Goal: Answer question/provide support

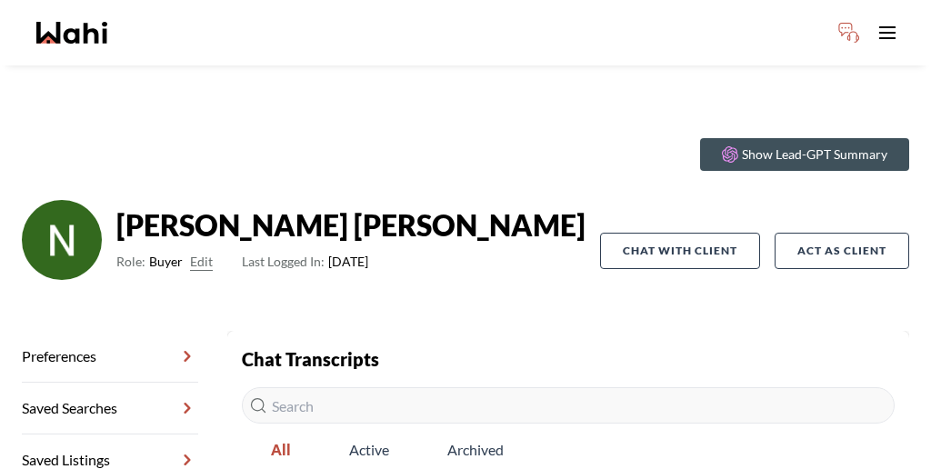
scroll to position [87, 0]
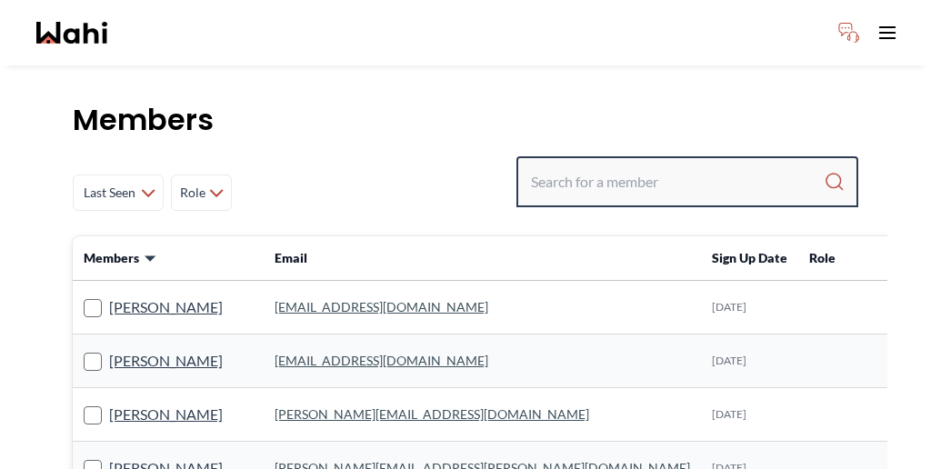
click at [648, 165] on input "Search input" at bounding box center [677, 181] width 293 height 33
paste input "Khalid"
type input "Khalid"
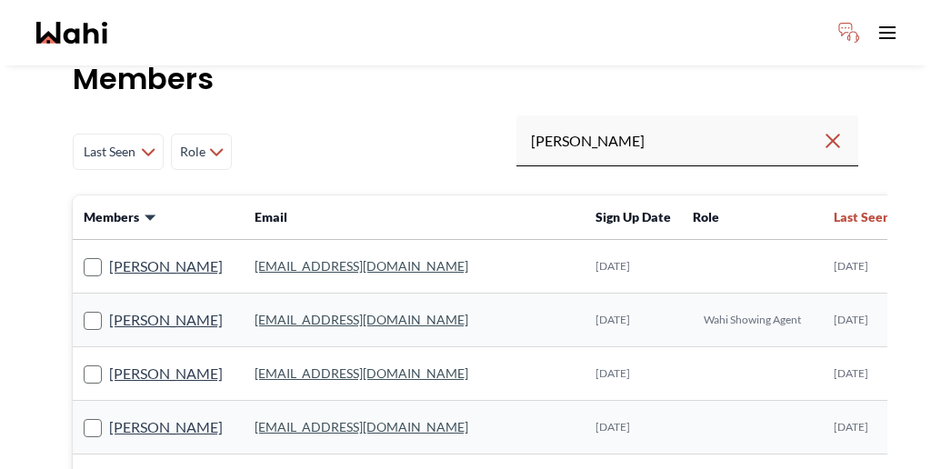
scroll to position [42, 0]
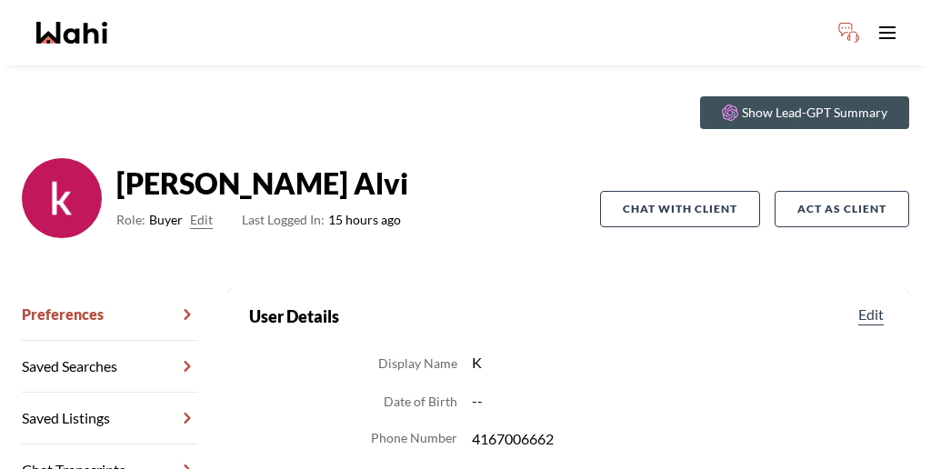
click at [108, 445] on link "Chat Transcripts" at bounding box center [110, 471] width 176 height 52
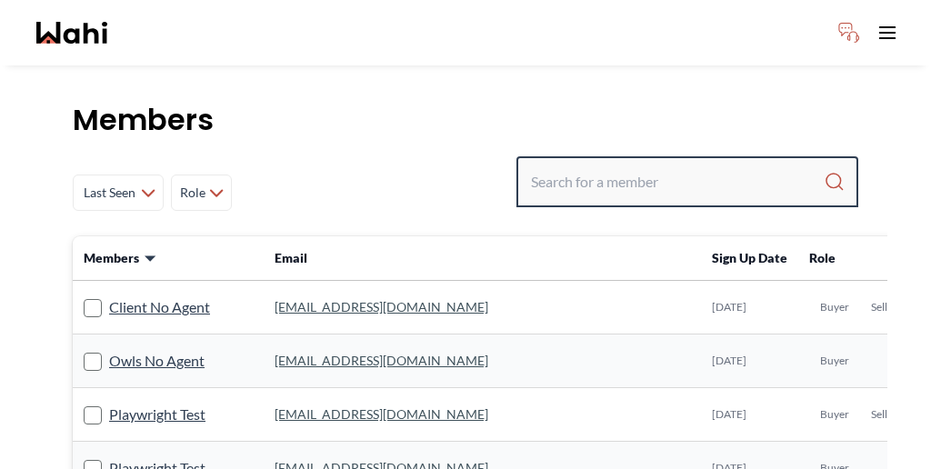
click at [684, 165] on input "Search input" at bounding box center [677, 181] width 293 height 33
paste input "Josh Hortaleza"
type input "Josh Hortaleza"
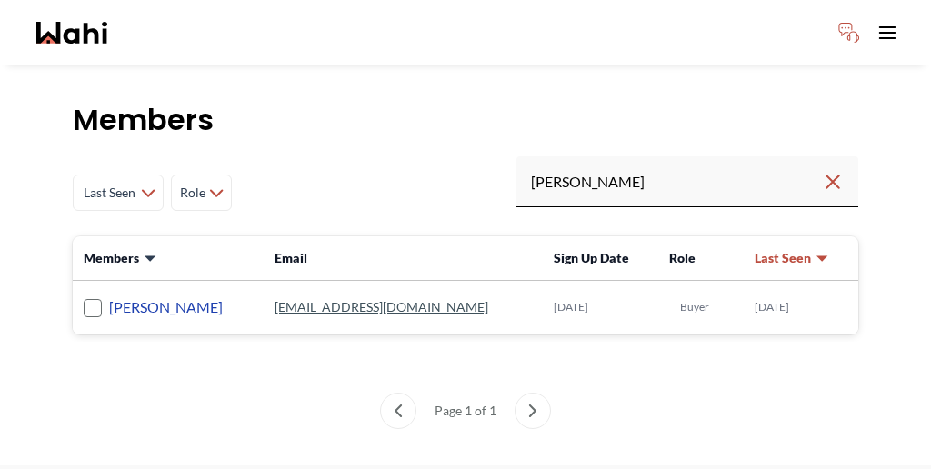
click at [140, 296] on link "Josh Hortaleza" at bounding box center [166, 308] width 114 height 24
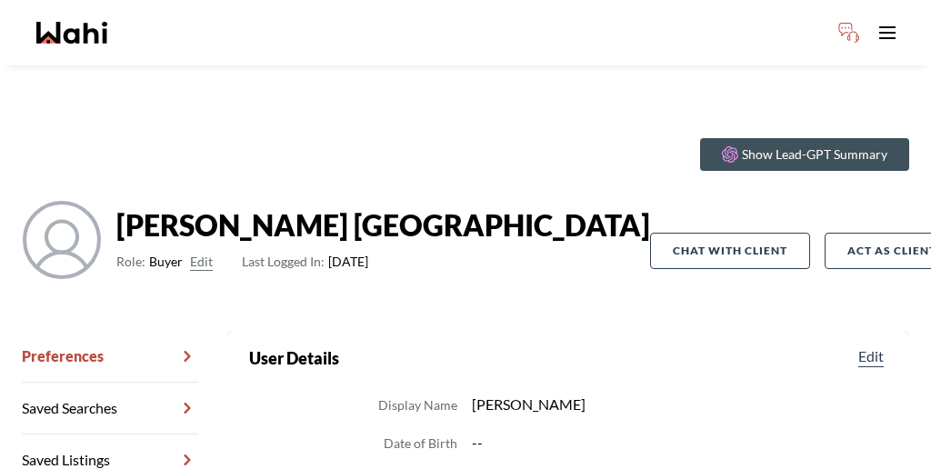
scroll to position [34, 0]
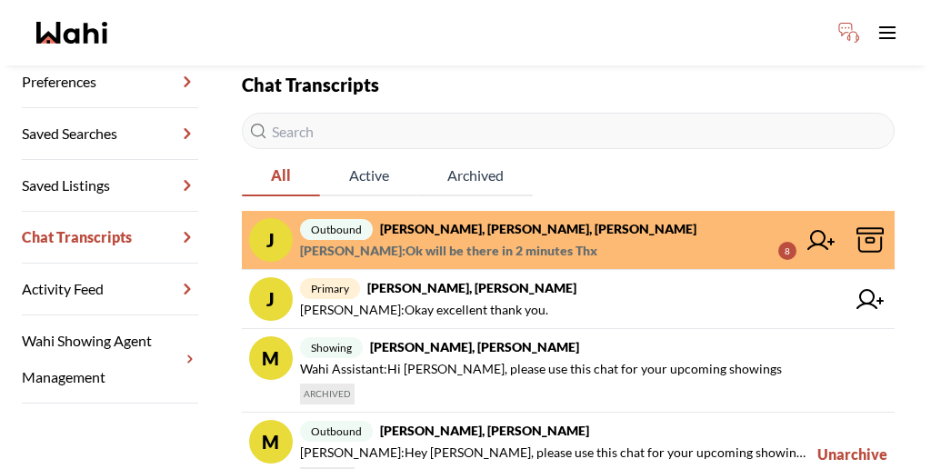
scroll to position [248, 0]
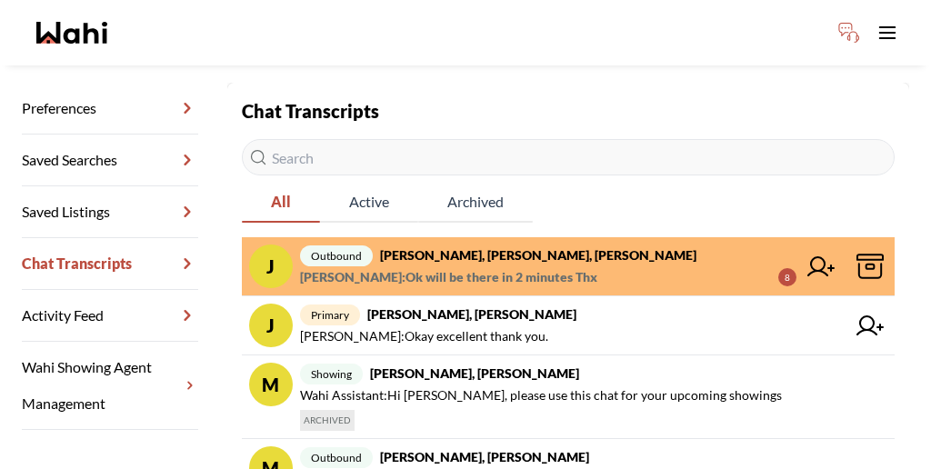
click at [459, 266] on span "Paul Sharma : Ok will be there in 2 minutes Thx" at bounding box center [448, 277] width 297 height 22
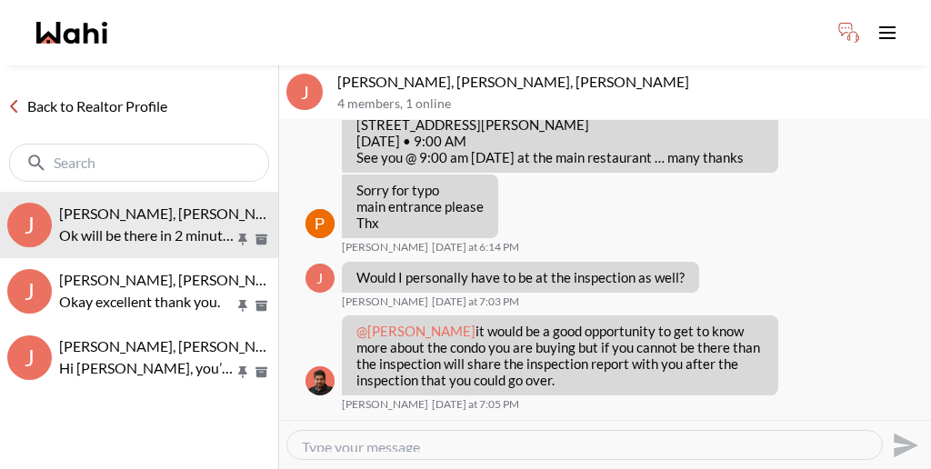
scroll to position [306, 0]
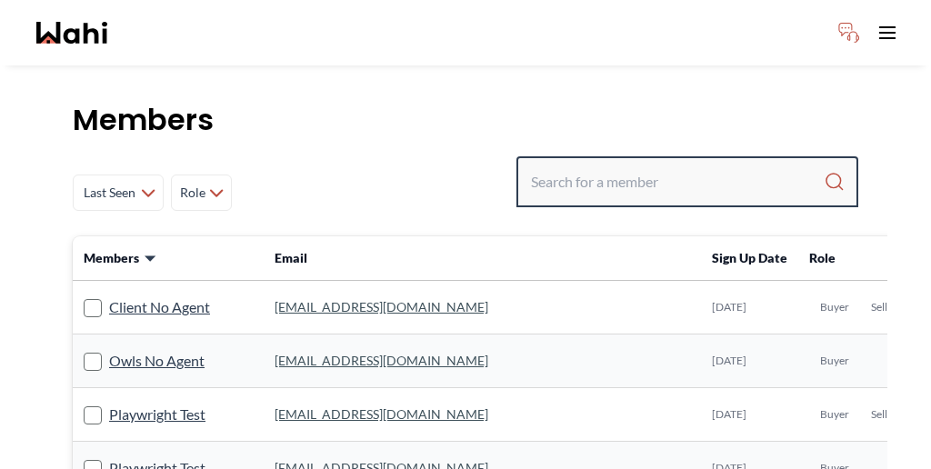
click at [671, 165] on input "Search input" at bounding box center [677, 181] width 293 height 33
paste input "[PERSON_NAME]"
type input "[PERSON_NAME]"
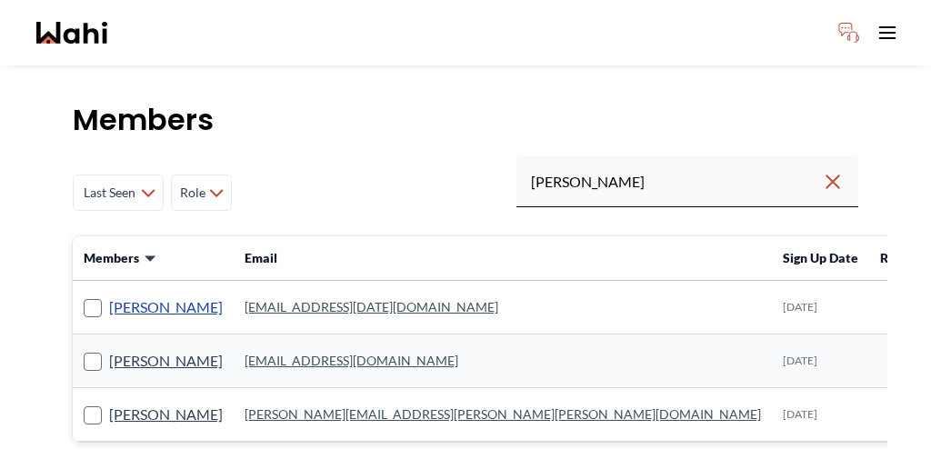
click at [109, 296] on link "khalid Alvi" at bounding box center [166, 308] width 114 height 24
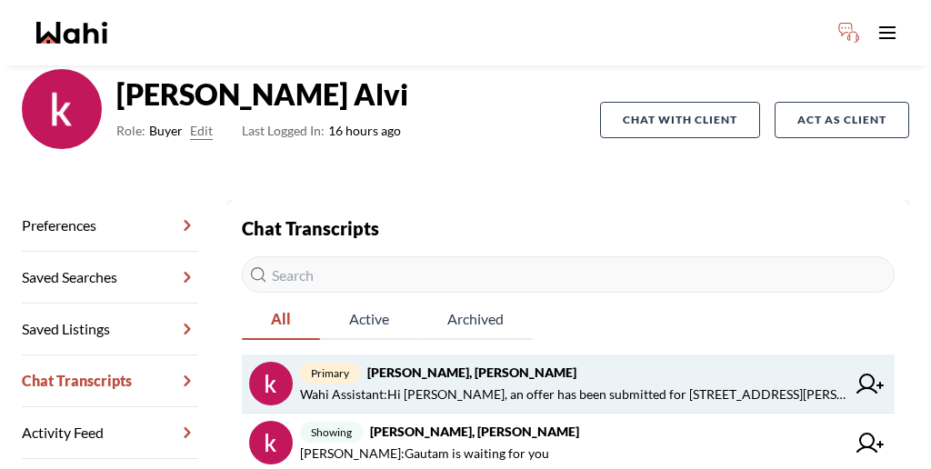
scroll to position [127, 0]
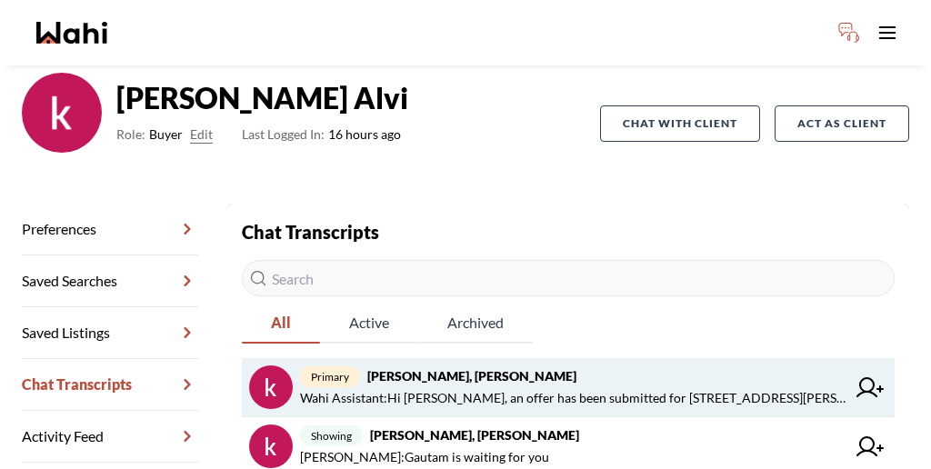
click at [469, 387] on span "Wahi Assistant : Hi Khalid, an offer has been submitted for 6593 Eastridge Rd, …" at bounding box center [573, 398] width 546 height 22
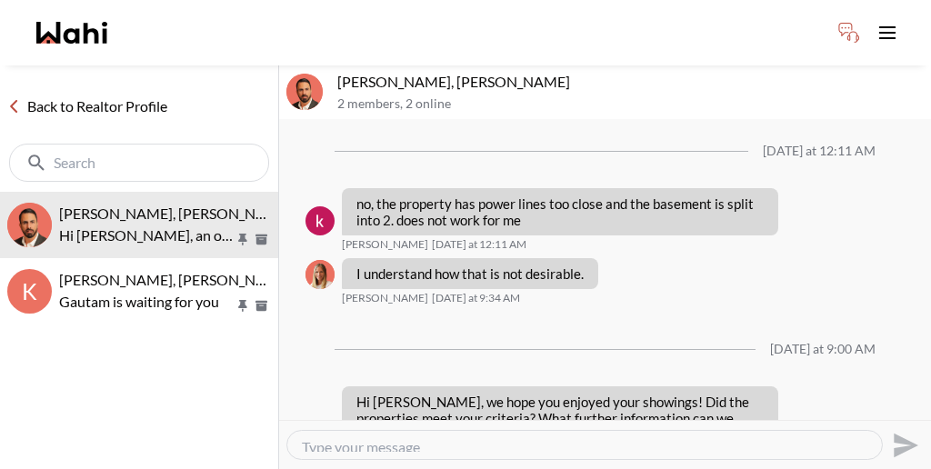
scroll to position [3384, 0]
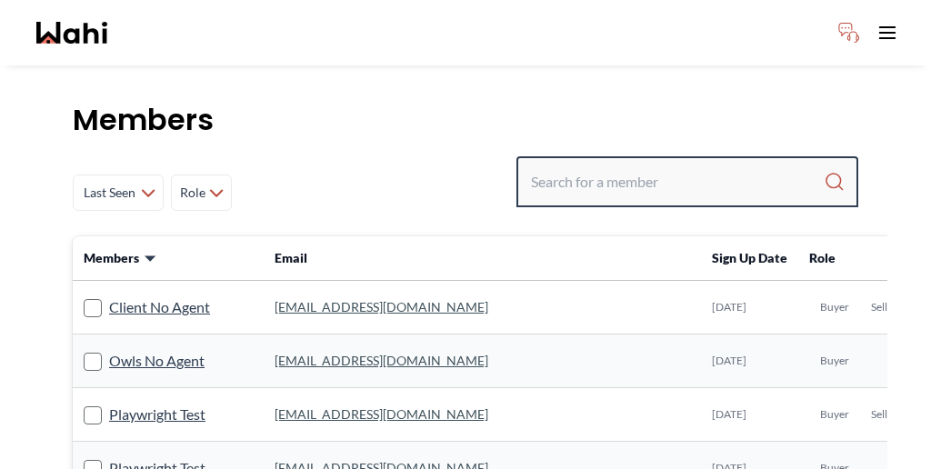
click at [645, 165] on input "Search input" at bounding box center [677, 181] width 293 height 33
paste input "[PERSON_NAME]"
type input "[PERSON_NAME]"
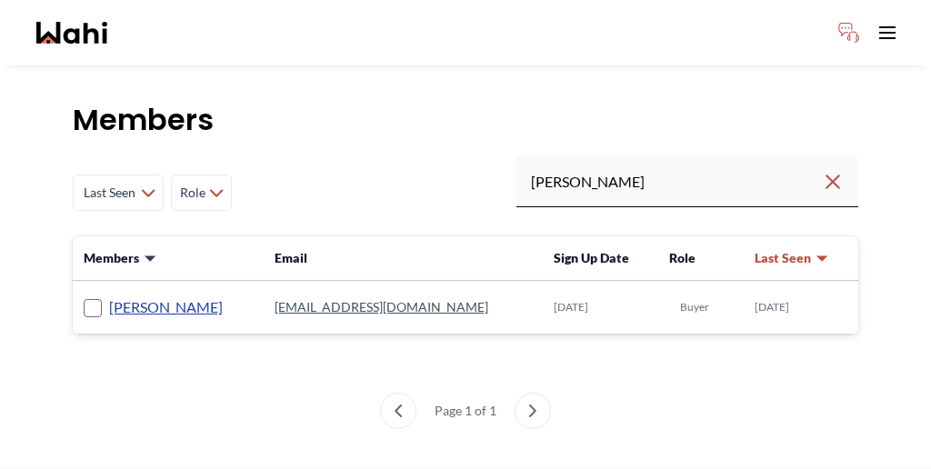
click at [125, 296] on link "[PERSON_NAME]" at bounding box center [166, 308] width 114 height 24
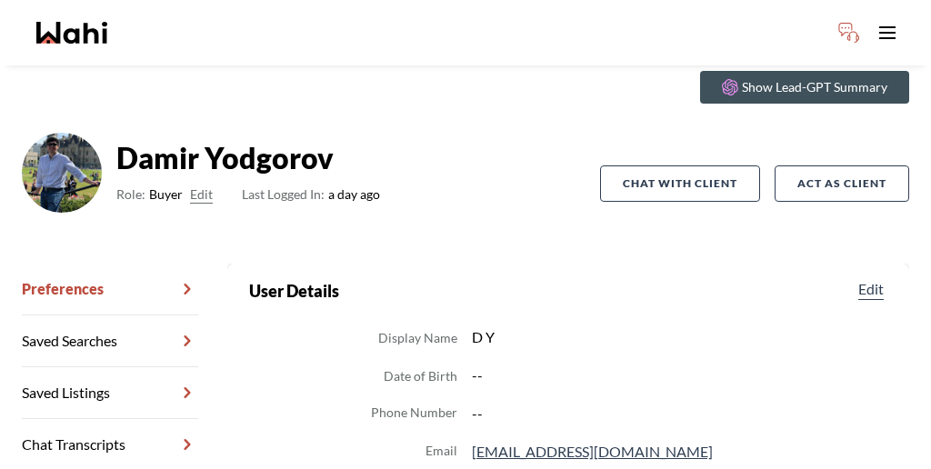
scroll to position [68, 0]
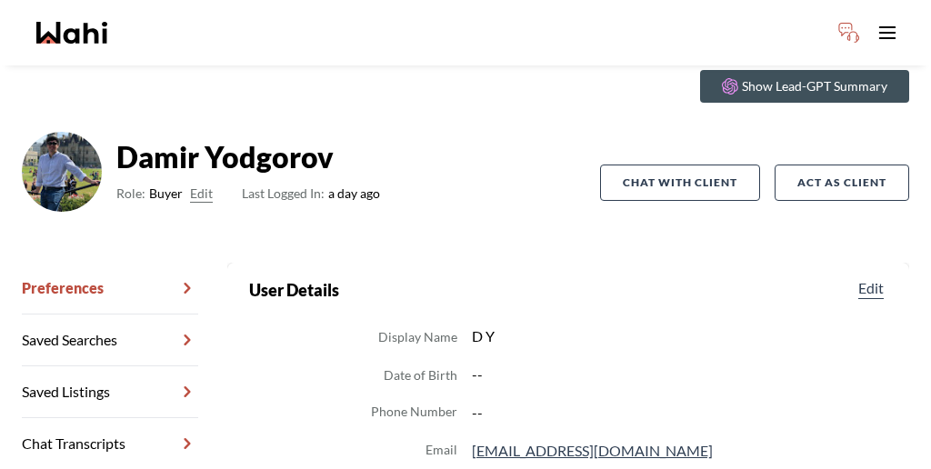
click at [119, 418] on link "Chat Transcripts" at bounding box center [110, 444] width 176 height 52
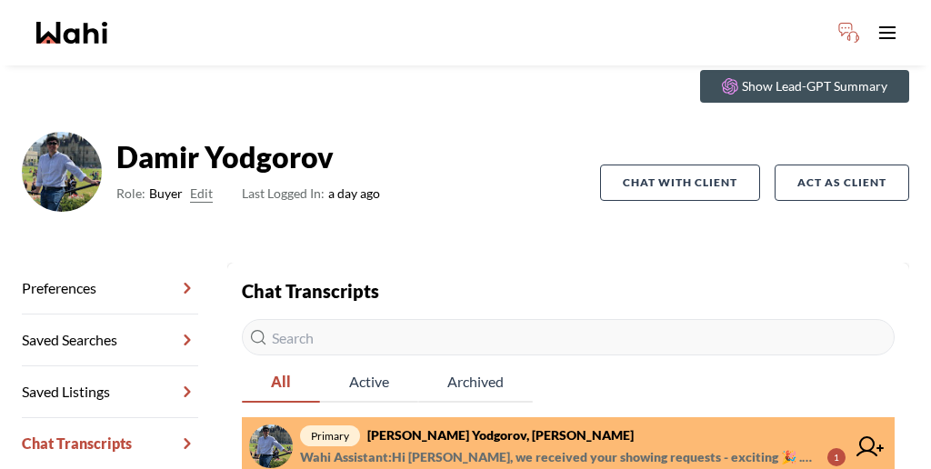
click at [402, 446] on span "Wahi Assistant : Hi Damir, we received your showing requests - exciting 🎉 . We …" at bounding box center [556, 457] width 513 height 22
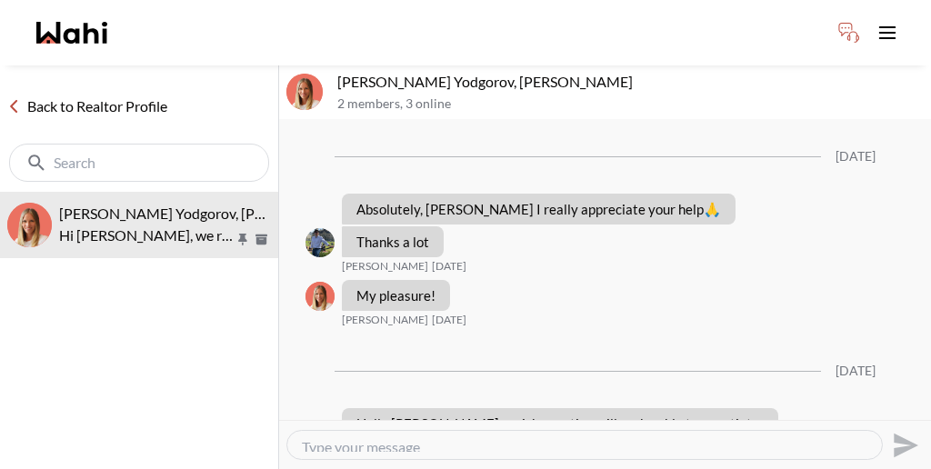
scroll to position [1573, 0]
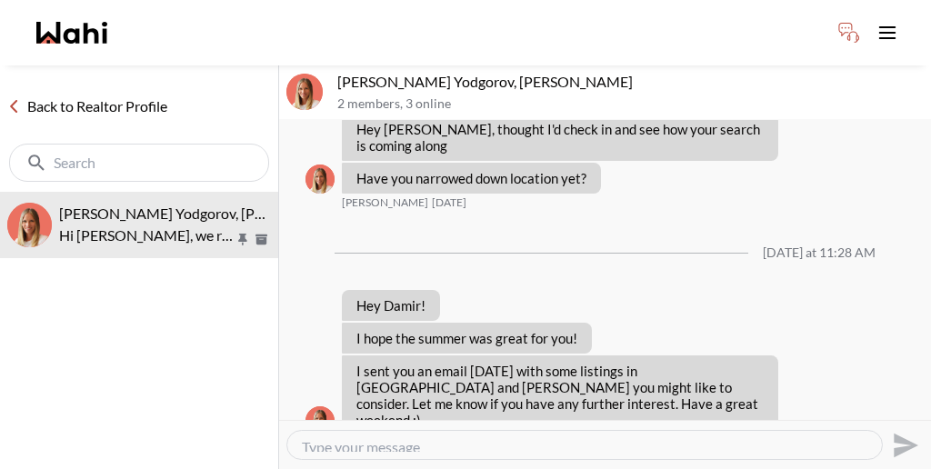
click at [394, 438] on textarea "Type your message" at bounding box center [585, 445] width 566 height 14
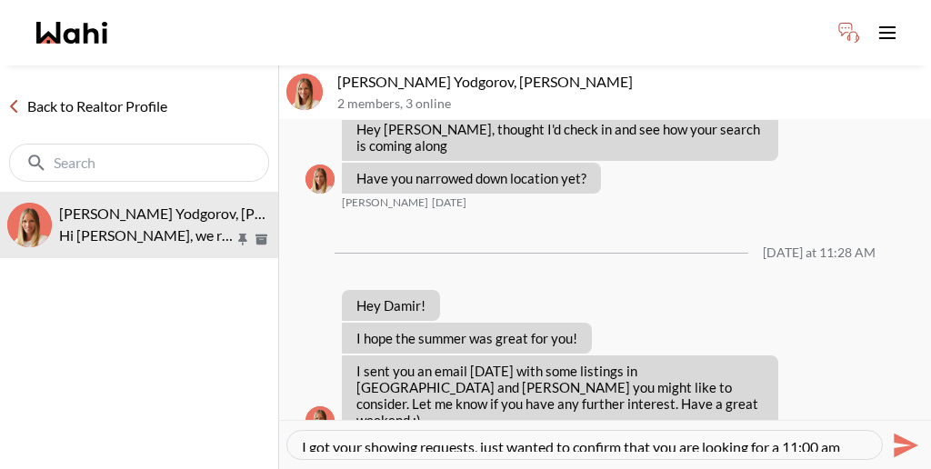
drag, startPoint x: 746, startPoint y: 425, endPoint x: 316, endPoint y: 412, distance: 430.3
click at [316, 425] on div "I got your showing requests, just wanted to confirm that you are looking for a …" at bounding box center [604, 445] width 637 height 41
paste textarea "received your showing requests; I just wanted to confirm that you are looking f…"
type textarea "I received your showing requests; I just wanted to confirm that you are looking…"
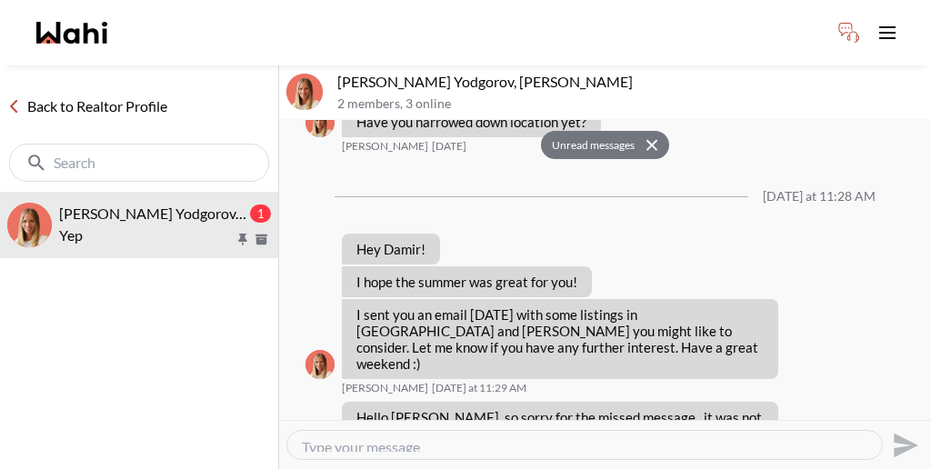
scroll to position [1676, 0]
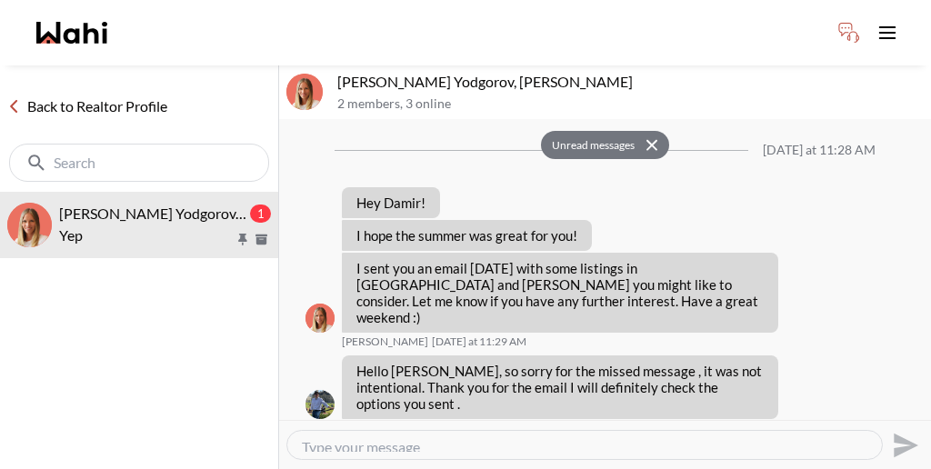
click at [476, 438] on textarea "Type your message" at bounding box center [585, 445] width 566 height 14
type textarea "t"
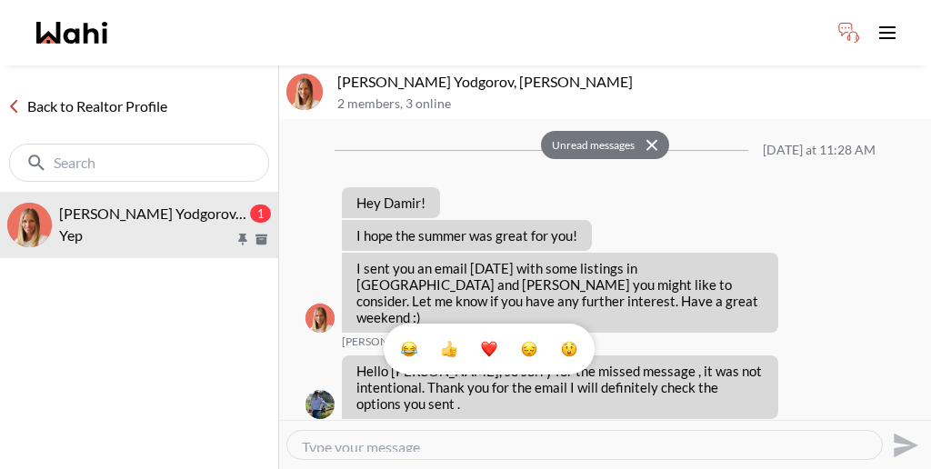
click at [456, 335] on button "Select Reaction: Thumbs up" at bounding box center [449, 349] width 36 height 36
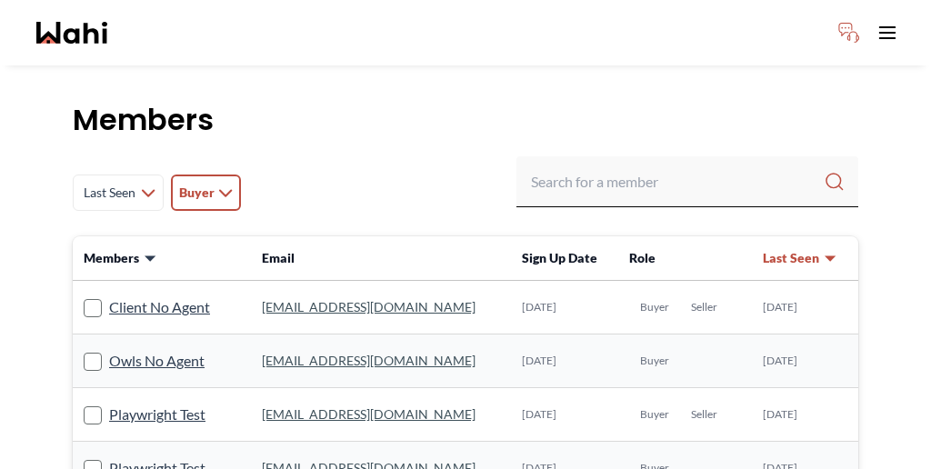
scroll to position [49, 0]
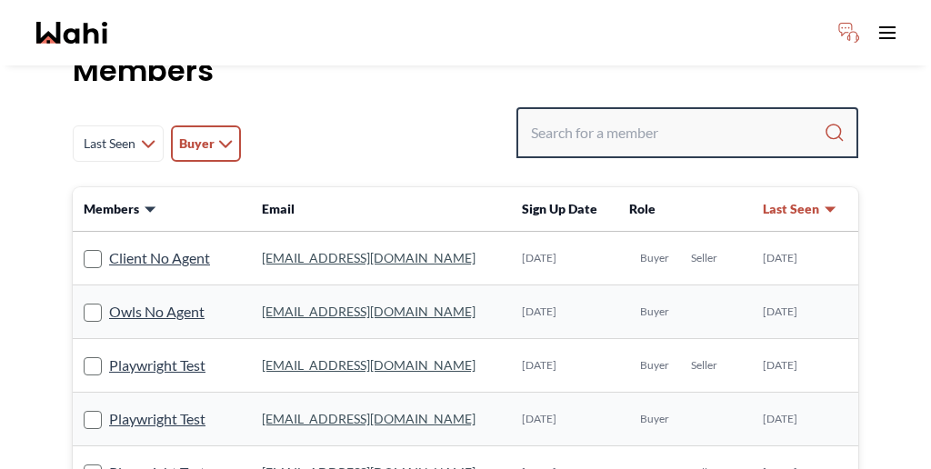
click at [687, 116] on input "Search input" at bounding box center [677, 132] width 293 height 33
paste input "[PERSON_NAME]"
type input "[PERSON_NAME]"
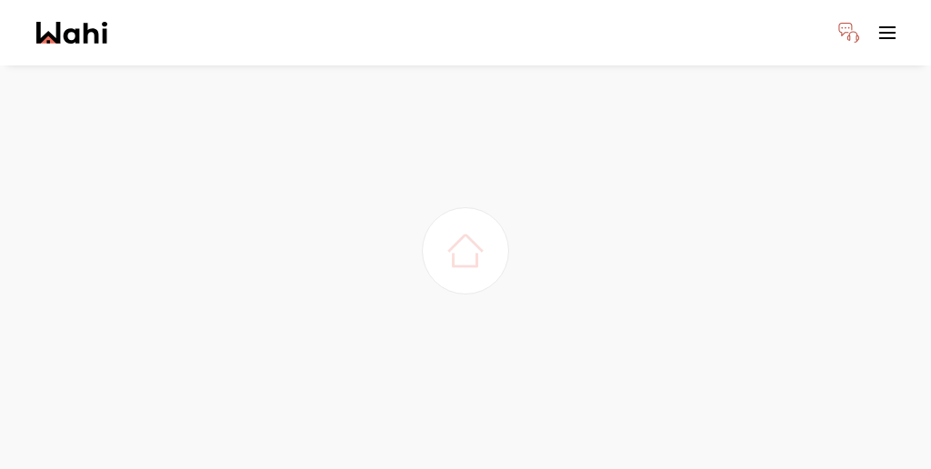
scroll to position [0, 0]
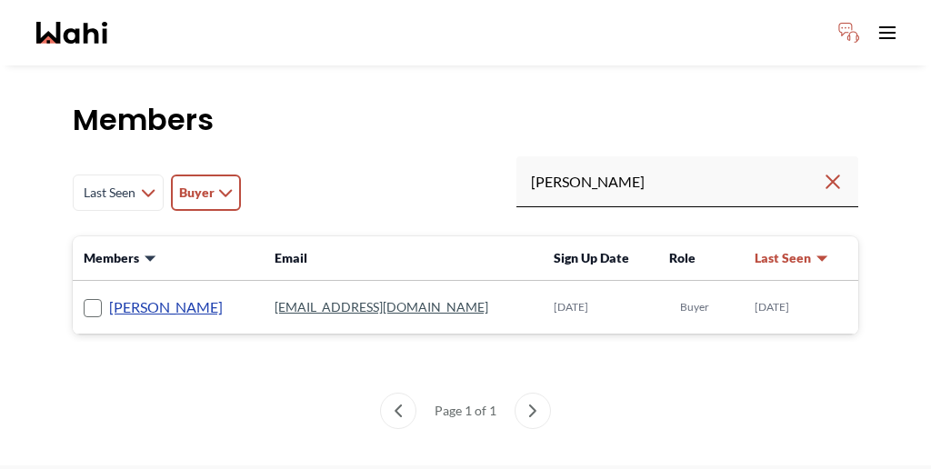
click at [123, 296] on link "[PERSON_NAME]" at bounding box center [166, 308] width 114 height 24
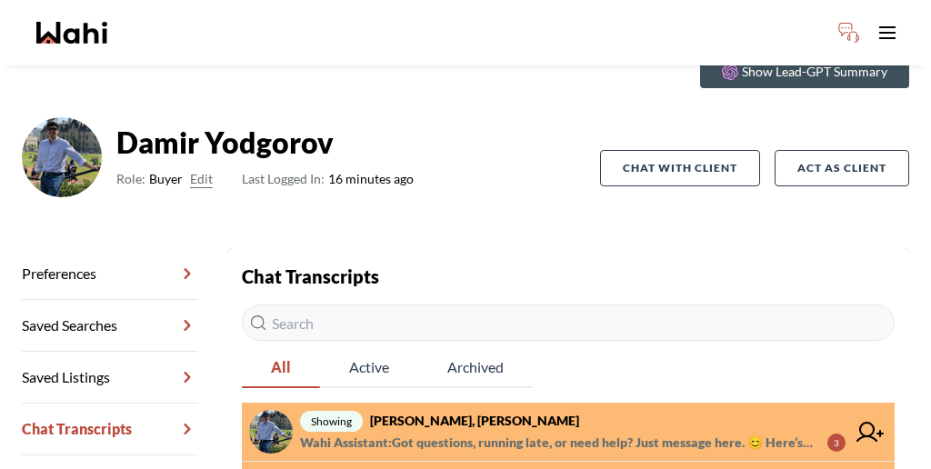
scroll to position [84, 0]
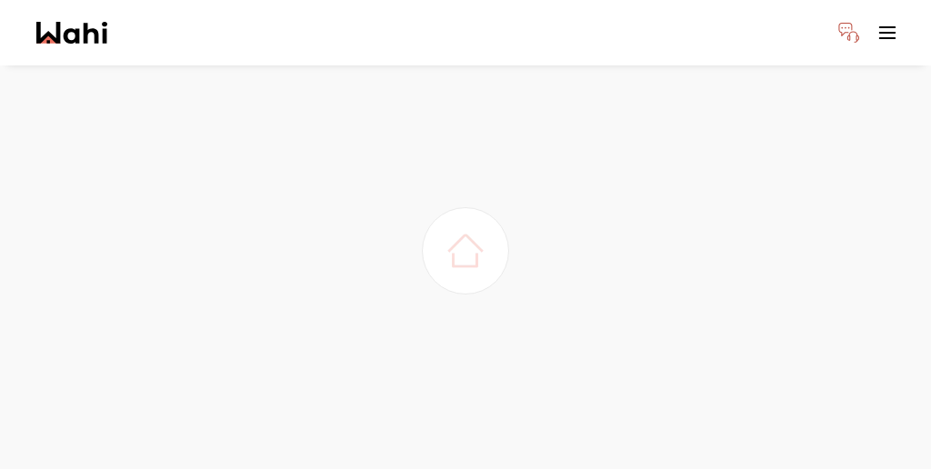
click at [444, 349] on div at bounding box center [465, 250] width 931 height 469
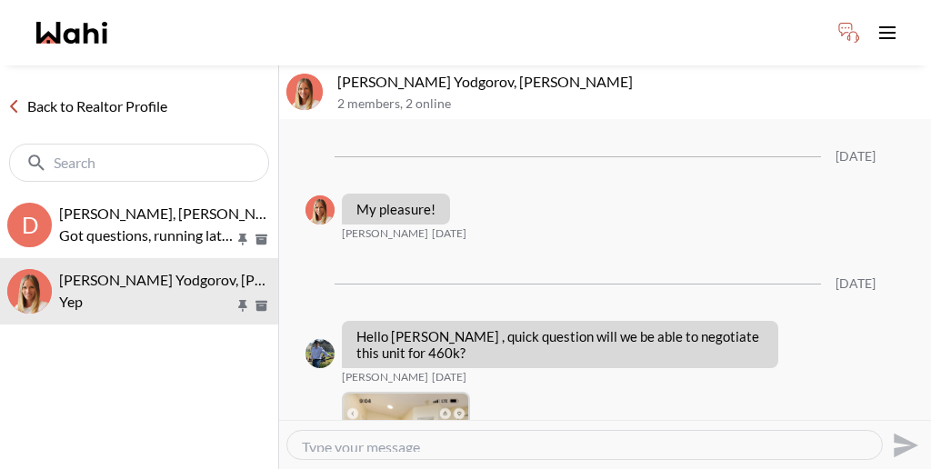
scroll to position [1616, 0]
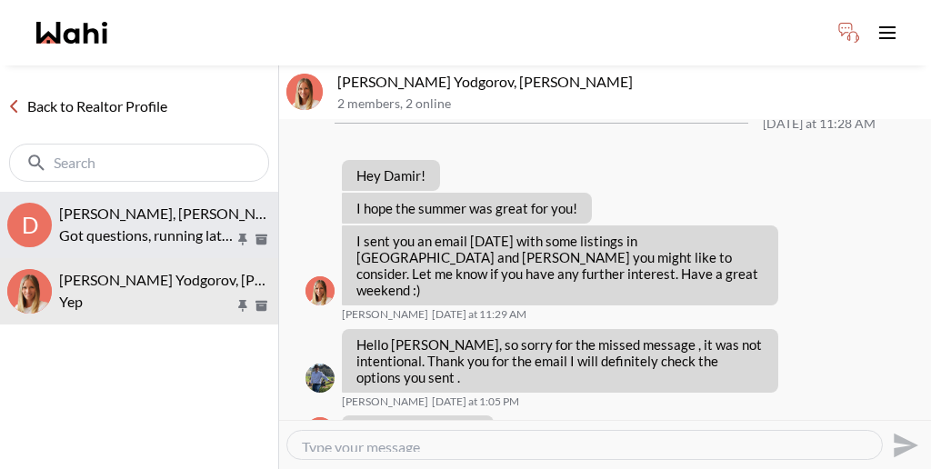
click at [93, 225] on p "Got questions, running late, or need help? Just message here. 😊 Here’s a quick …" at bounding box center [146, 236] width 175 height 22
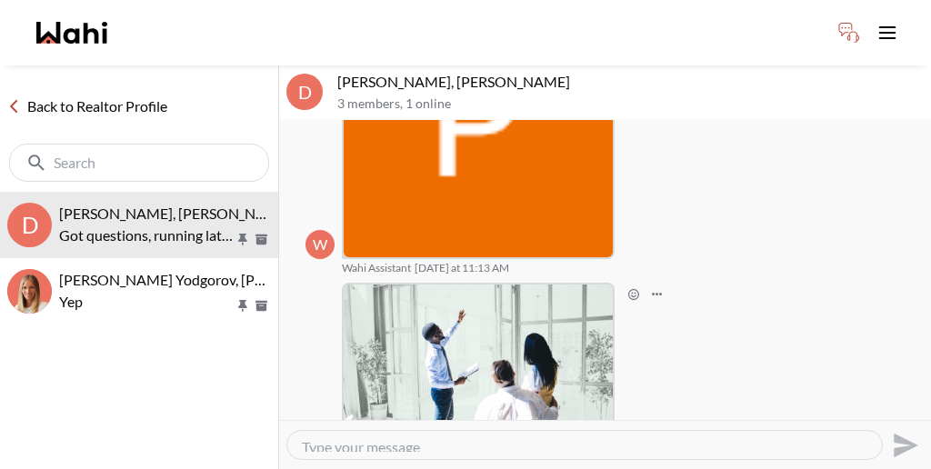
scroll to position [365, 0]
